Goal: Navigation & Orientation: Find specific page/section

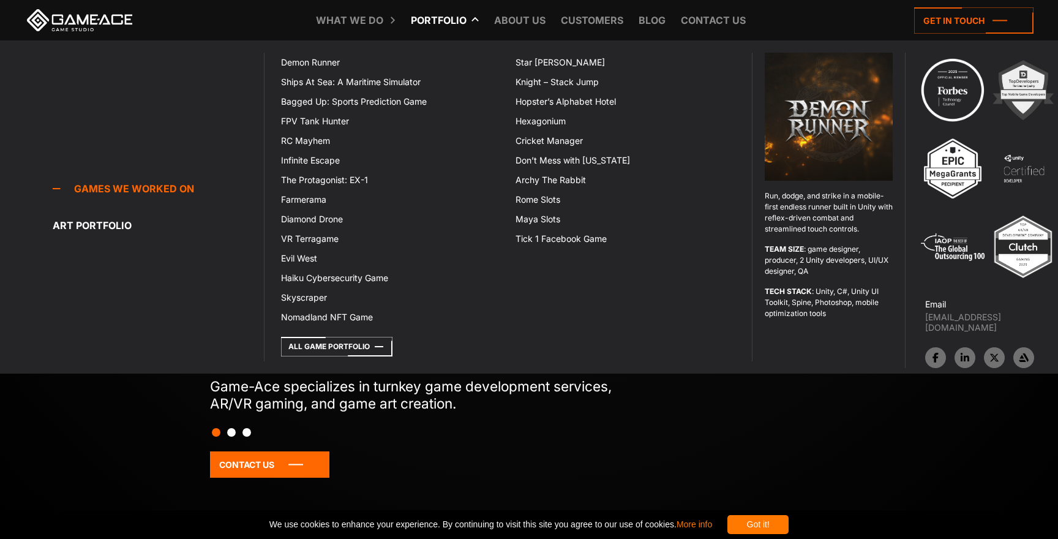
click at [443, 24] on link "Portfolio" at bounding box center [439, 20] width 68 height 40
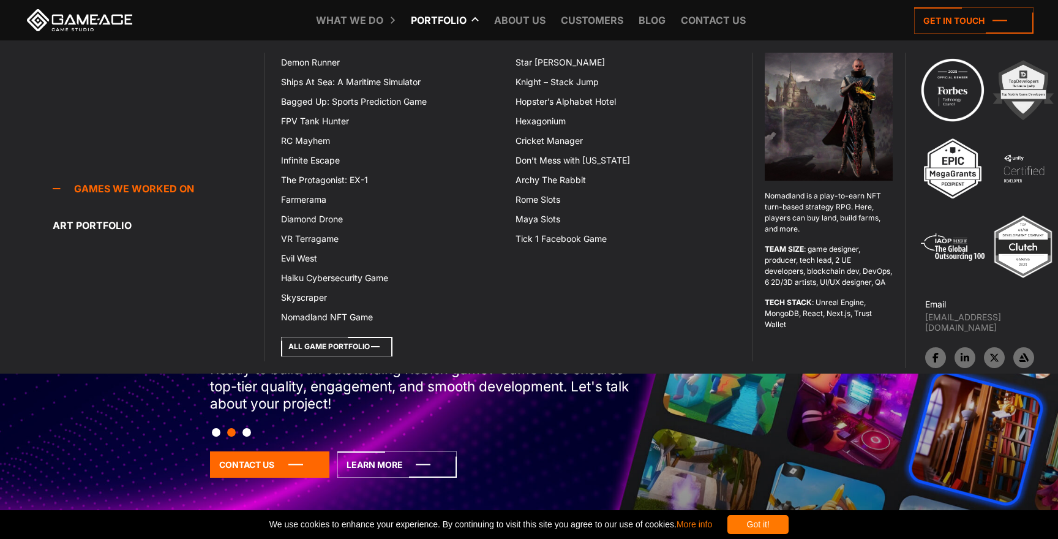
click at [356, 345] on icon at bounding box center [336, 347] width 111 height 20
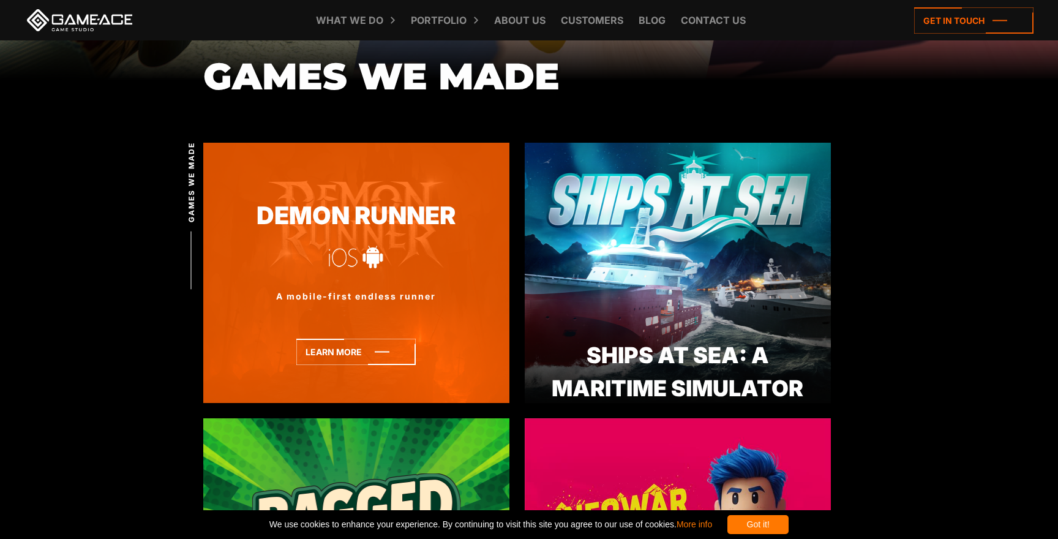
scroll to position [319, 0]
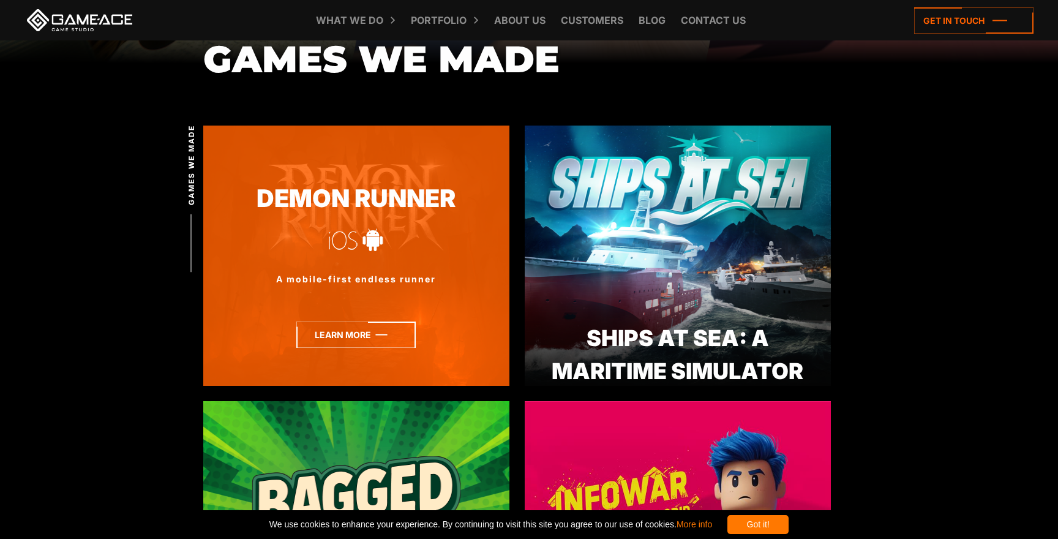
click at [393, 339] on icon at bounding box center [355, 334] width 119 height 26
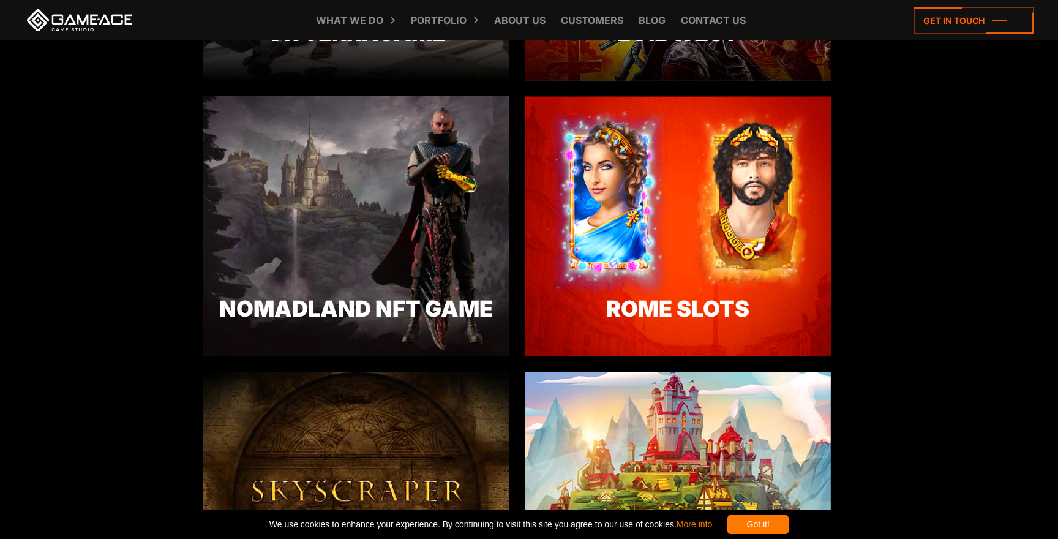
scroll to position [2017, 0]
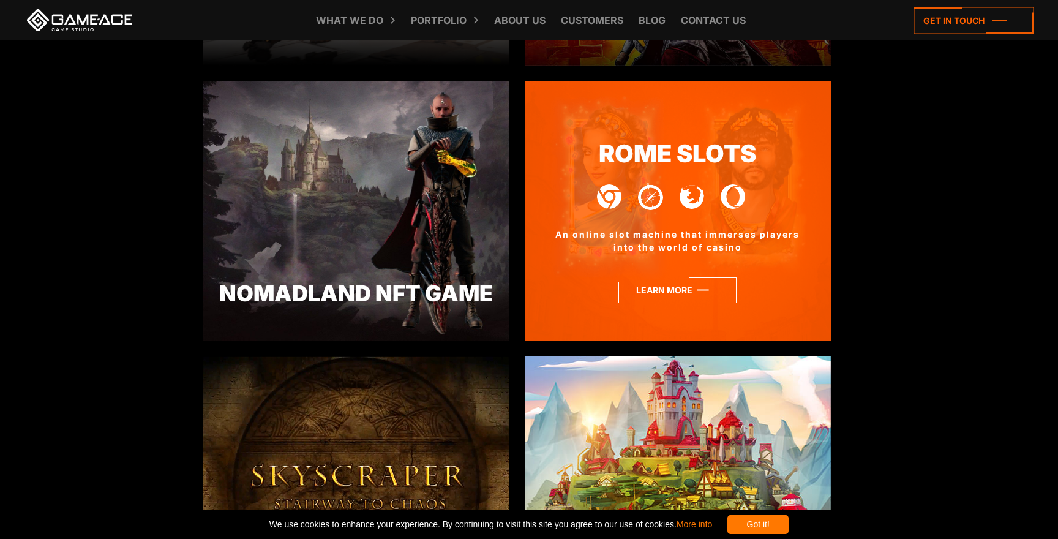
click at [662, 293] on icon at bounding box center [677, 290] width 119 height 26
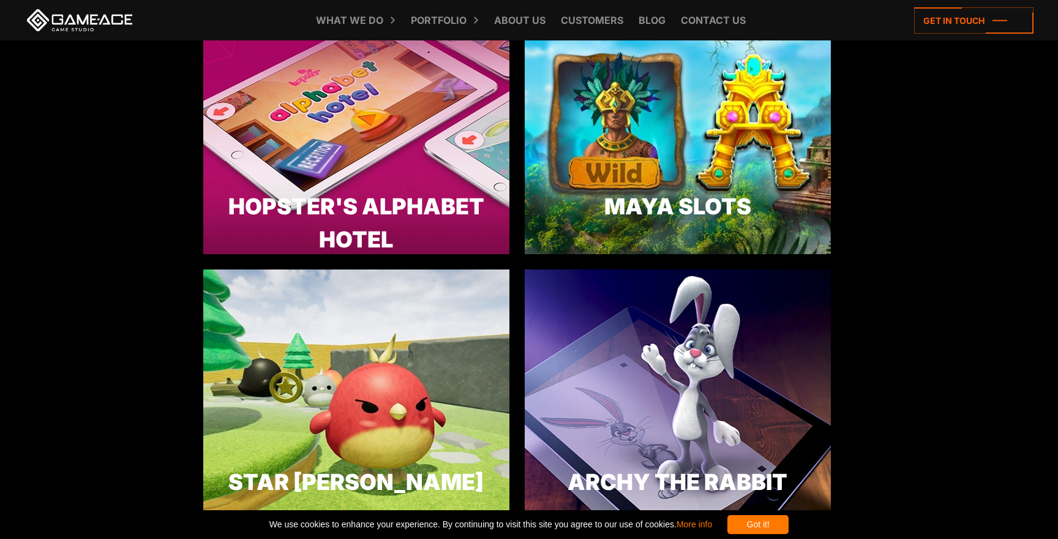
scroll to position [3199, 0]
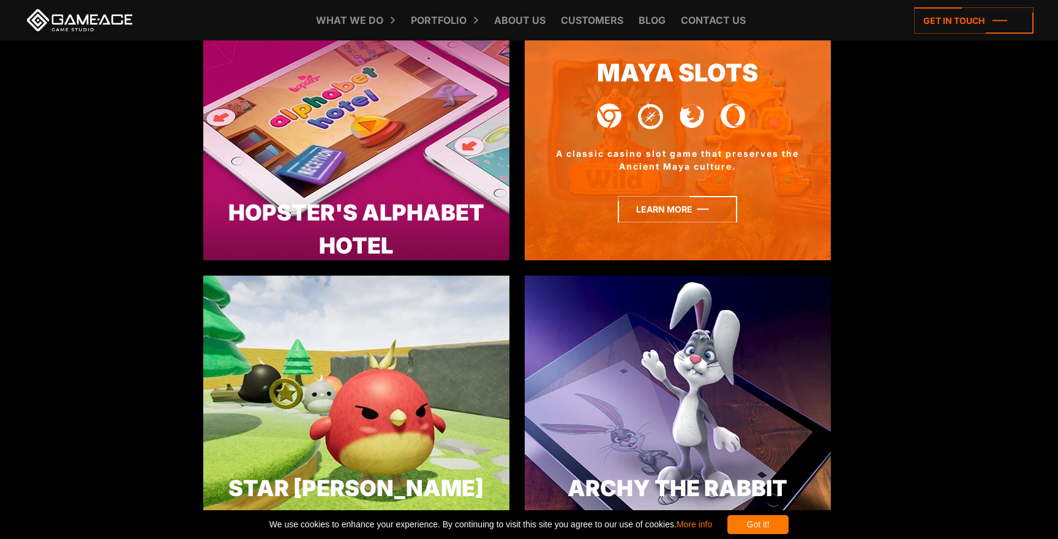
click at [665, 208] on icon at bounding box center [677, 209] width 119 height 26
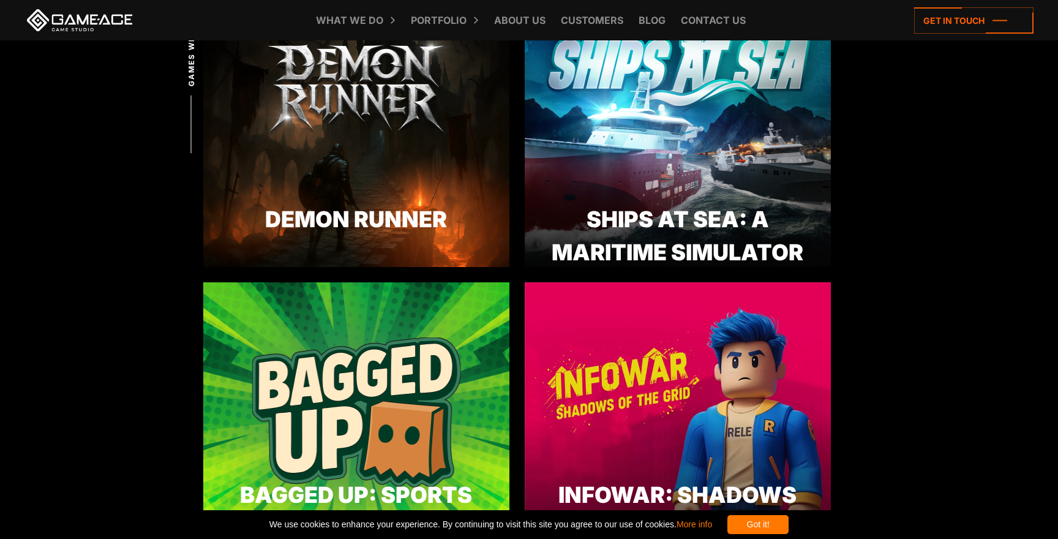
scroll to position [0, 0]
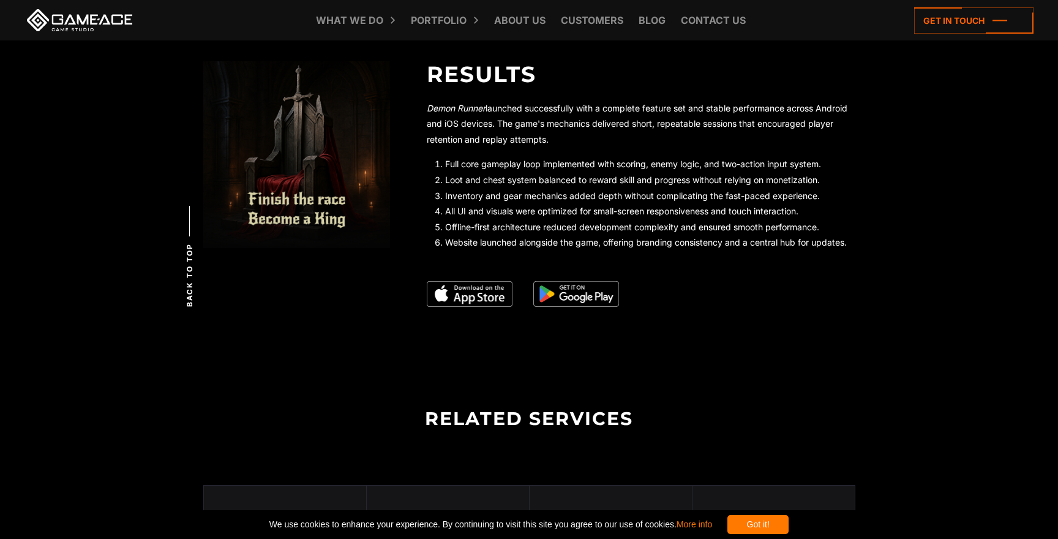
scroll to position [2744, 0]
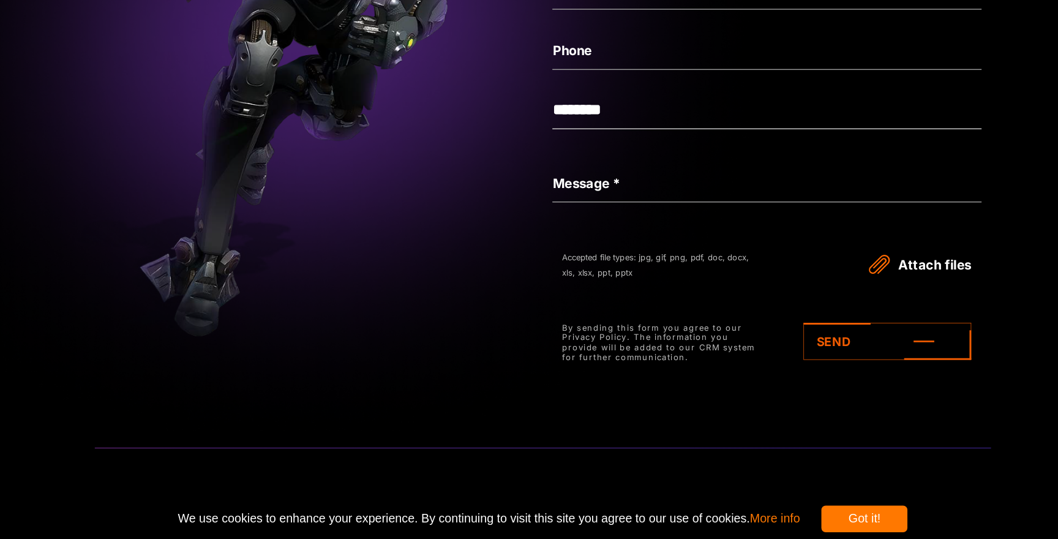
scroll to position [3232, 0]
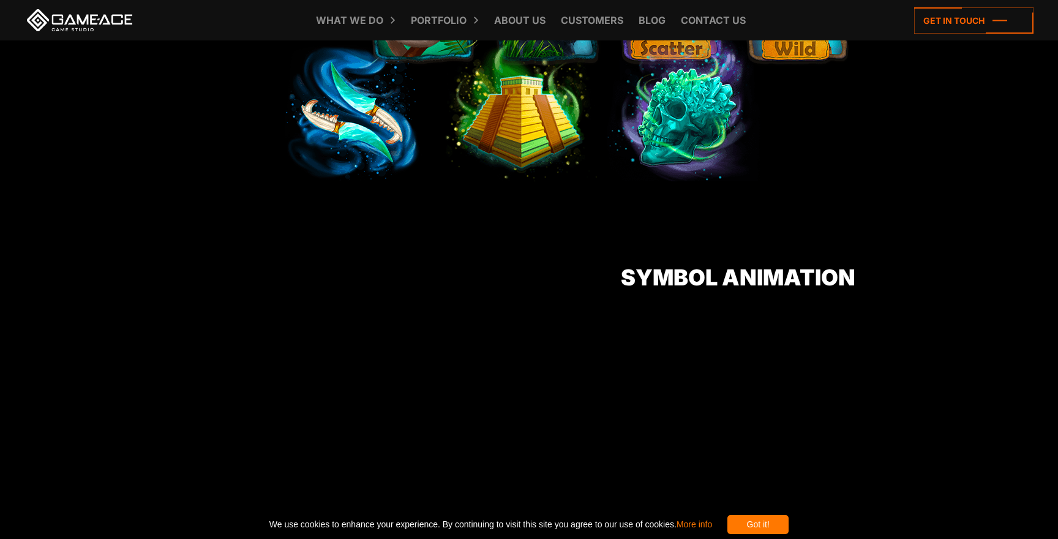
scroll to position [988, 0]
